Goal: Navigation & Orientation: Understand site structure

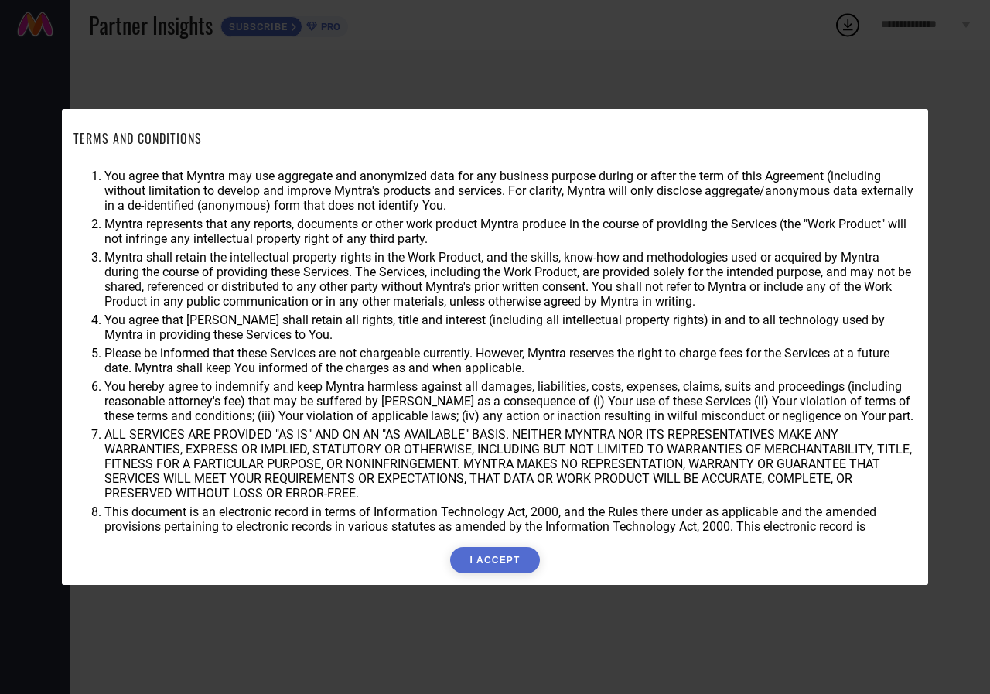
click at [469, 565] on button "I ACCEPT" at bounding box center [494, 560] width 89 height 26
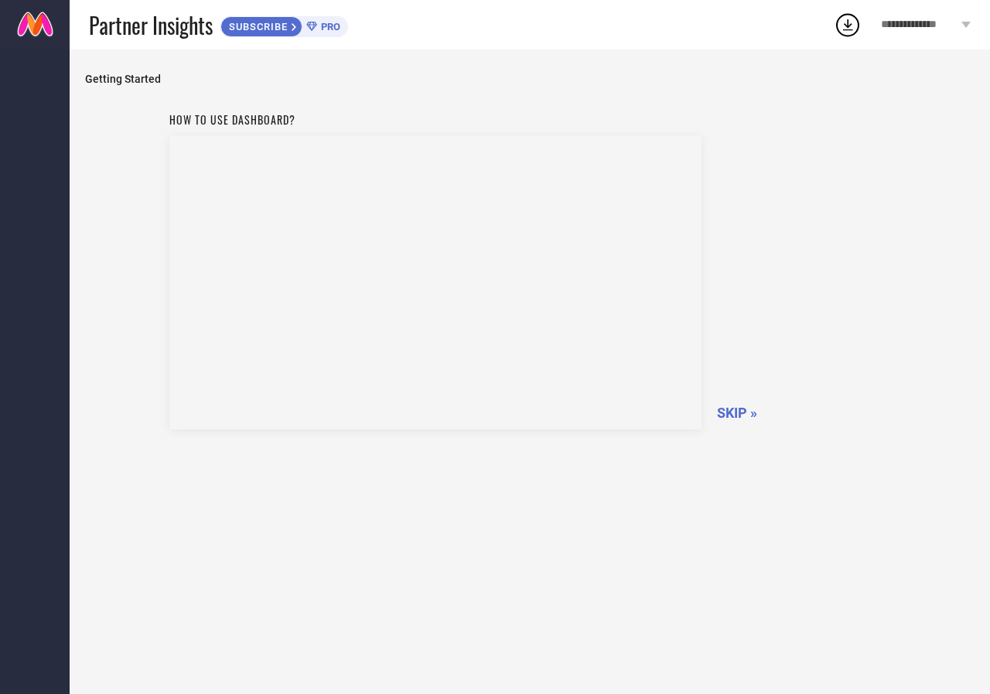
click at [726, 420] on span "SKIP »" at bounding box center [737, 413] width 40 height 16
click at [731, 408] on span "SKIPPING..." at bounding box center [754, 413] width 74 height 16
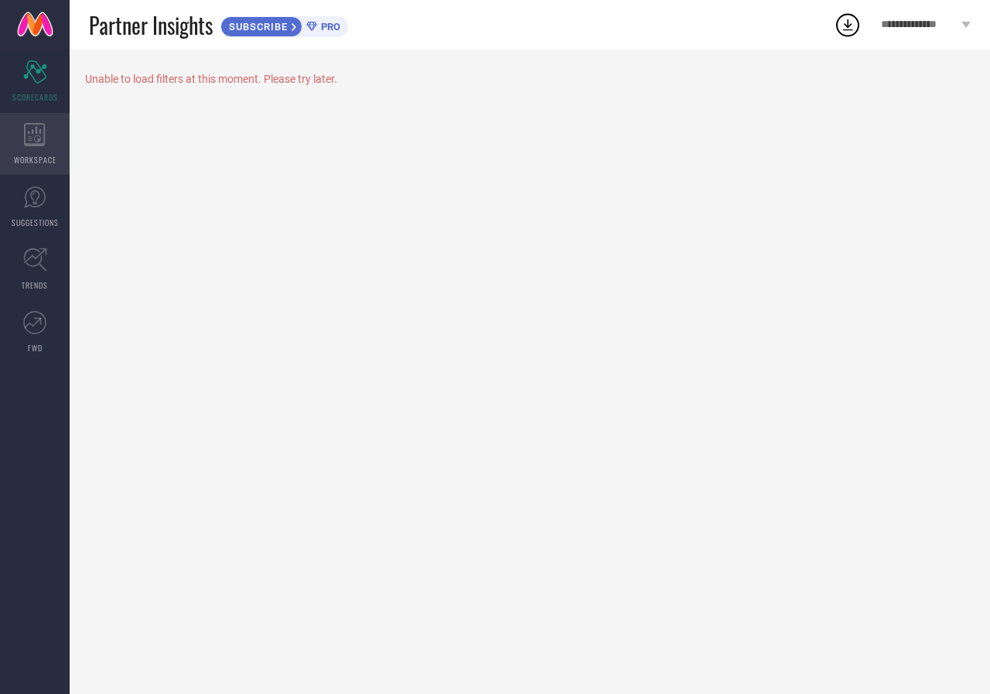
click at [34, 138] on icon at bounding box center [35, 134] width 22 height 23
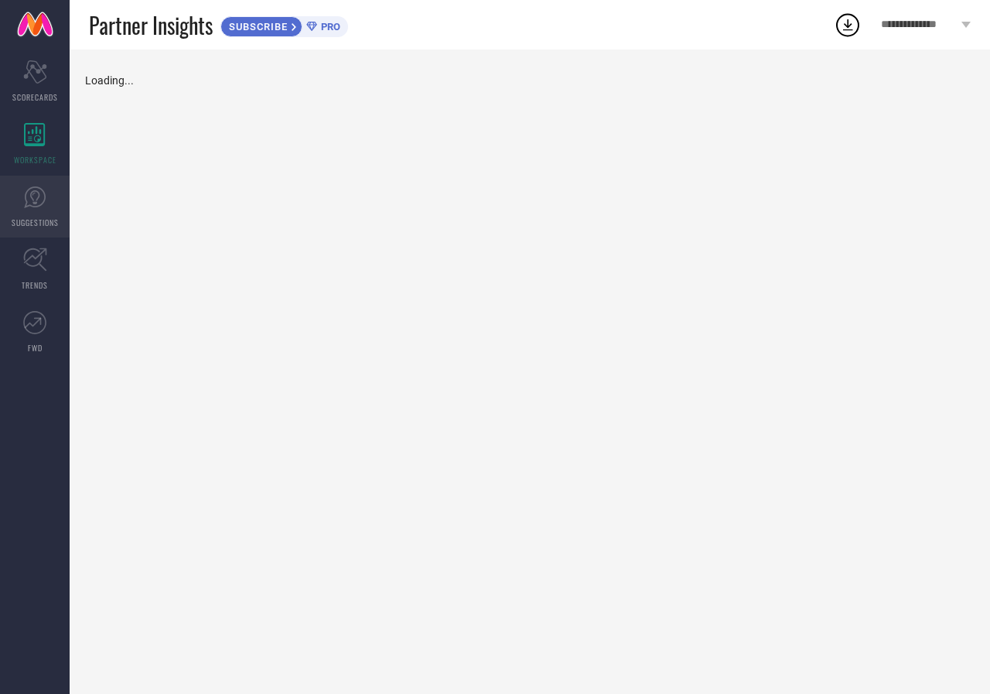
click at [38, 221] on span "SUGGESTIONS" at bounding box center [35, 223] width 47 height 12
click at [44, 271] on link "TRENDS" at bounding box center [35, 269] width 70 height 62
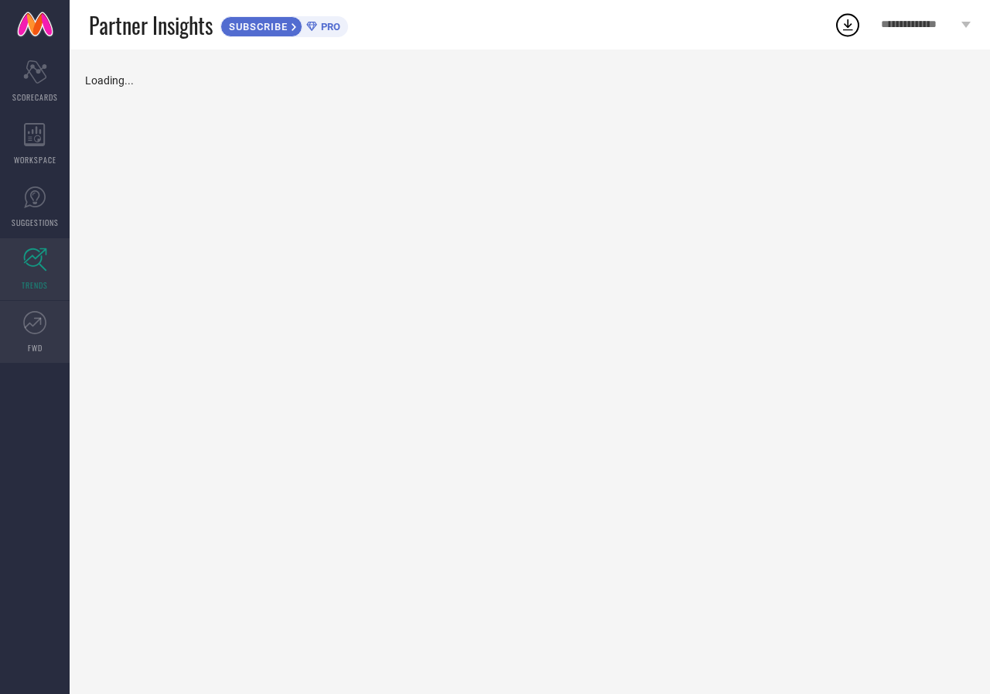
click at [31, 330] on icon at bounding box center [34, 322] width 23 height 23
